Goal: Task Accomplishment & Management: Use online tool/utility

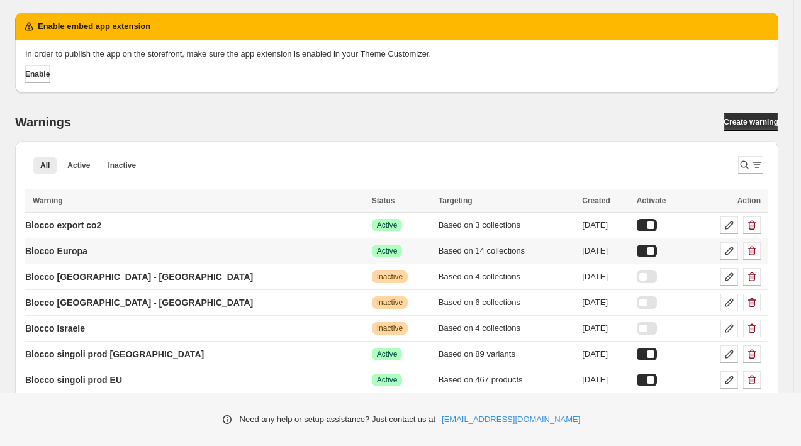
click at [87, 249] on p "Blocco Europa" at bounding box center [56, 251] width 62 height 13
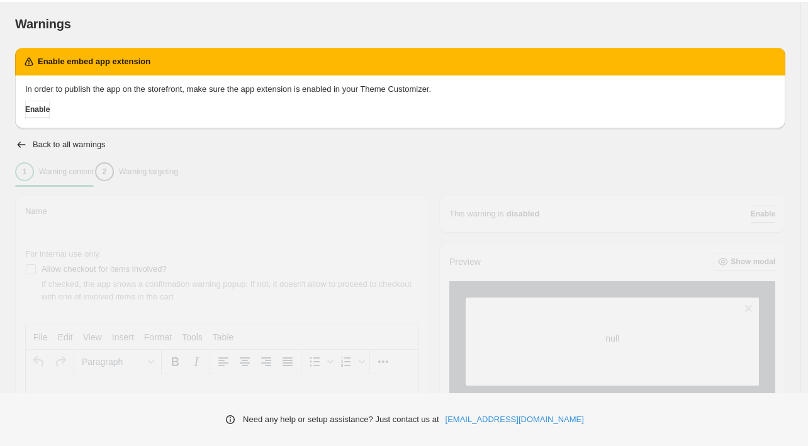
type input "**********"
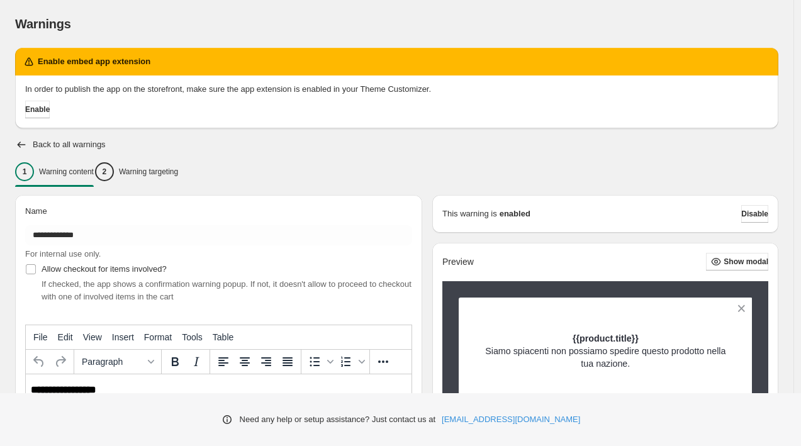
click at [178, 164] on div "2 Warning targeting" at bounding box center [136, 171] width 83 height 19
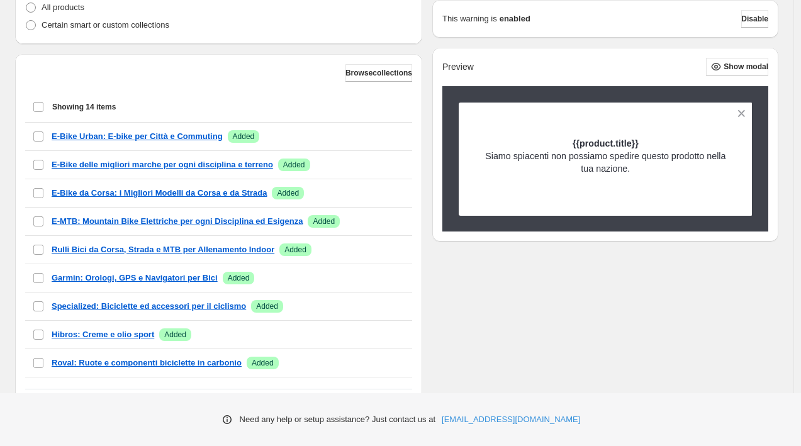
scroll to position [415, 0]
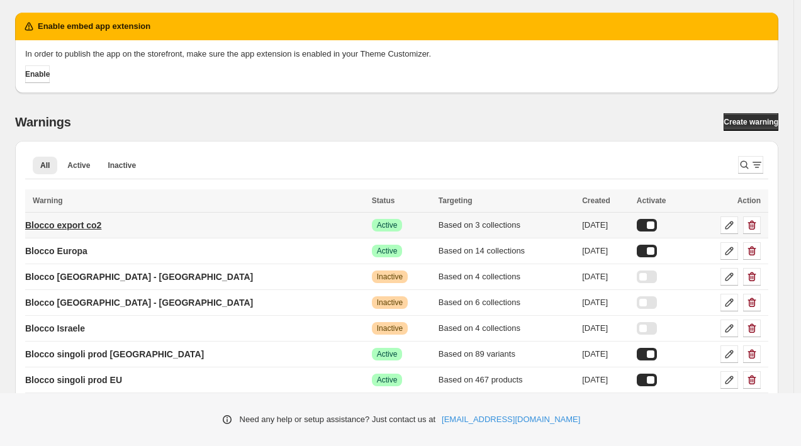
click at [98, 222] on p "Blocco export co2" at bounding box center [63, 225] width 76 height 13
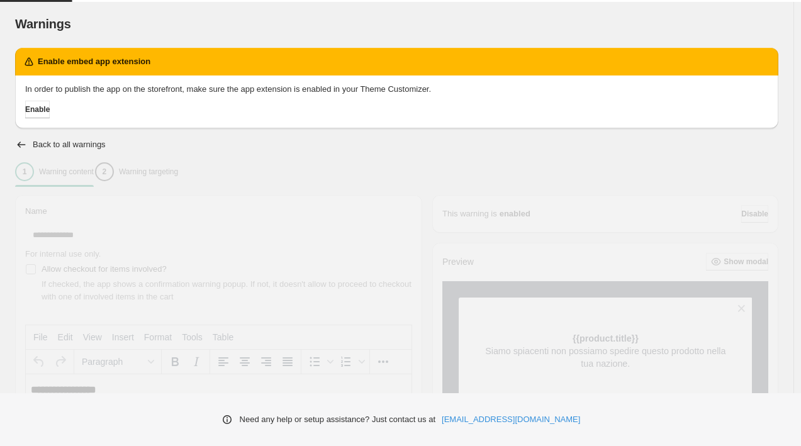
type input "**********"
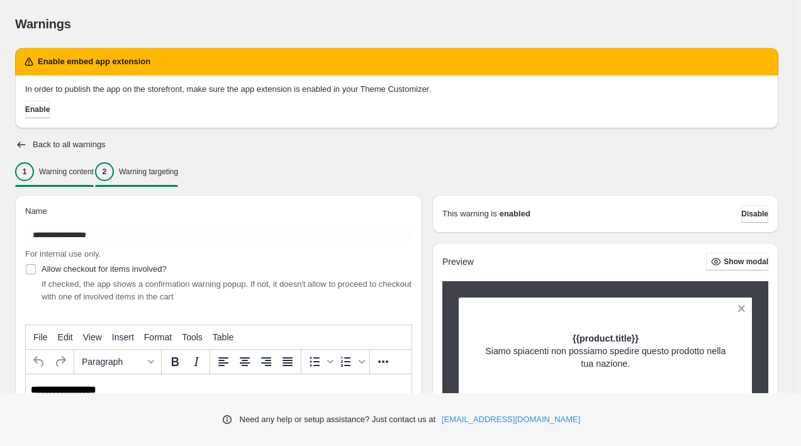
click at [178, 169] on p "Warning targeting" at bounding box center [148, 172] width 59 height 10
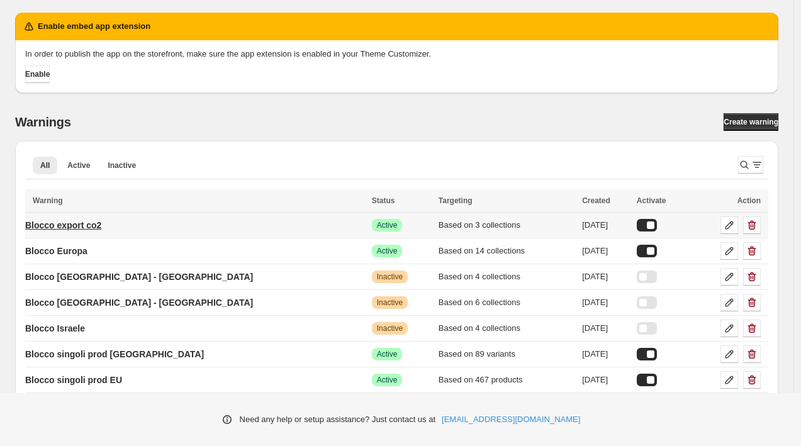
click at [99, 228] on p "Blocco export co2" at bounding box center [63, 225] width 76 height 13
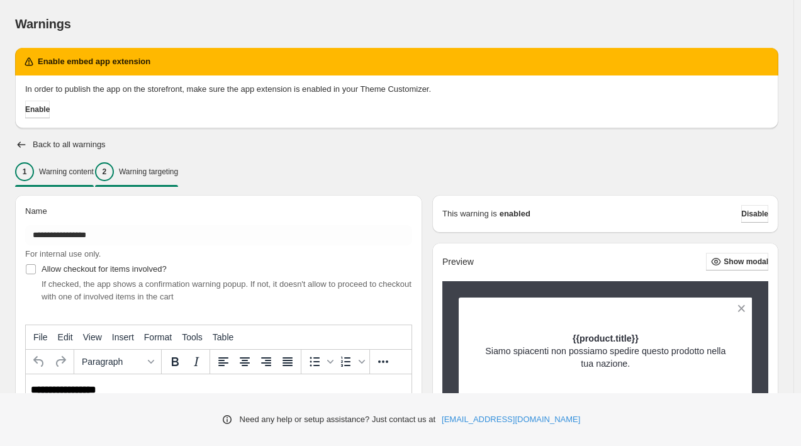
click at [178, 181] on button "2 Warning targeting" at bounding box center [136, 172] width 83 height 26
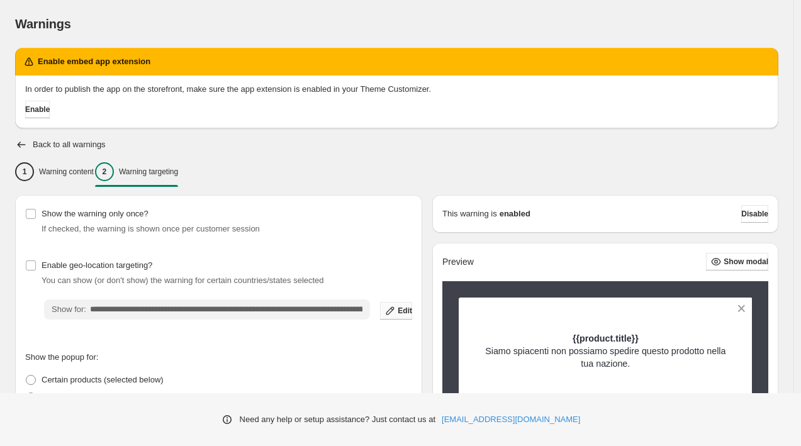
click at [396, 310] on button "Edit" at bounding box center [396, 311] width 32 height 18
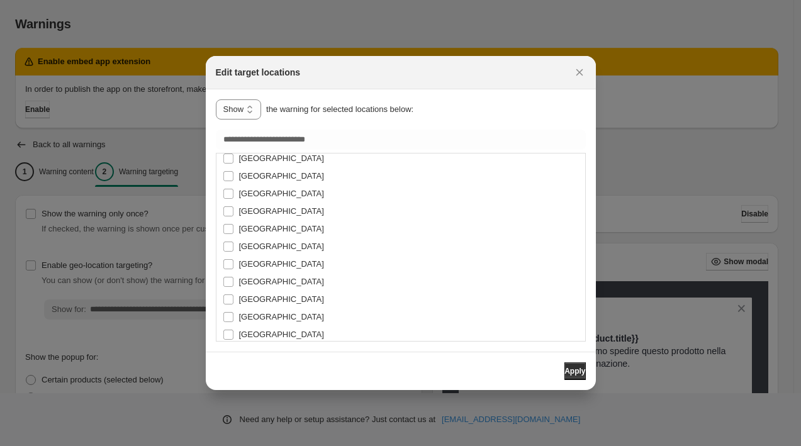
scroll to position [238, 0]
click at [609, 154] on div at bounding box center [400, 223] width 801 height 446
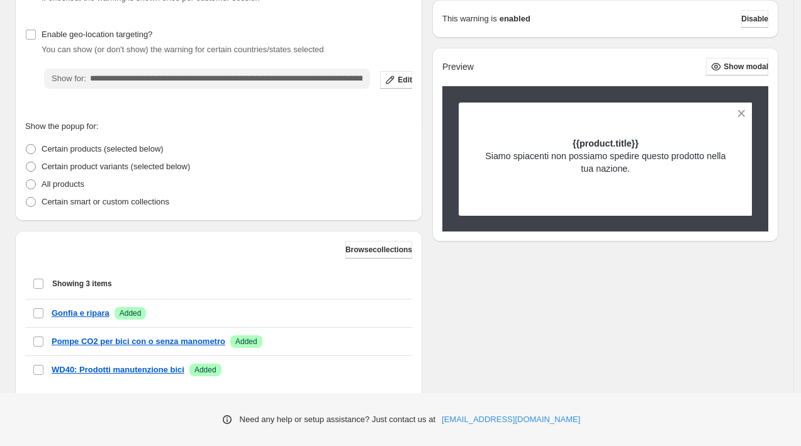
scroll to position [237, 0]
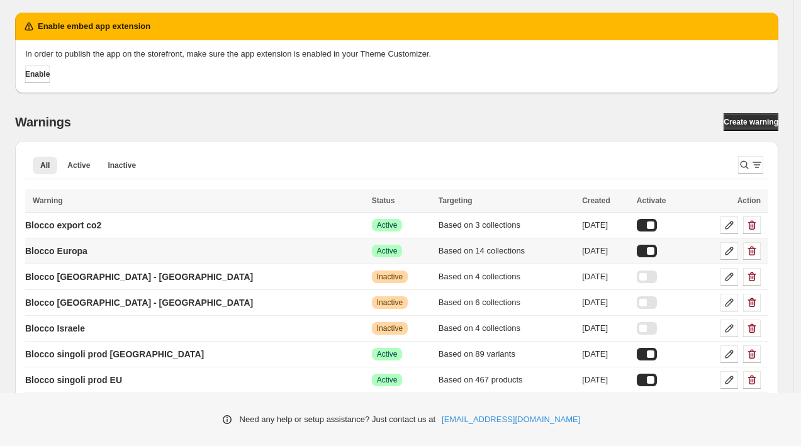
click at [637, 252] on div at bounding box center [647, 251] width 20 height 13
click at [637, 228] on div at bounding box center [647, 225] width 20 height 13
click at [637, 251] on div at bounding box center [647, 251] width 20 height 13
click at [637, 225] on div at bounding box center [647, 225] width 20 height 13
